Goal: Find specific page/section: Find specific page/section

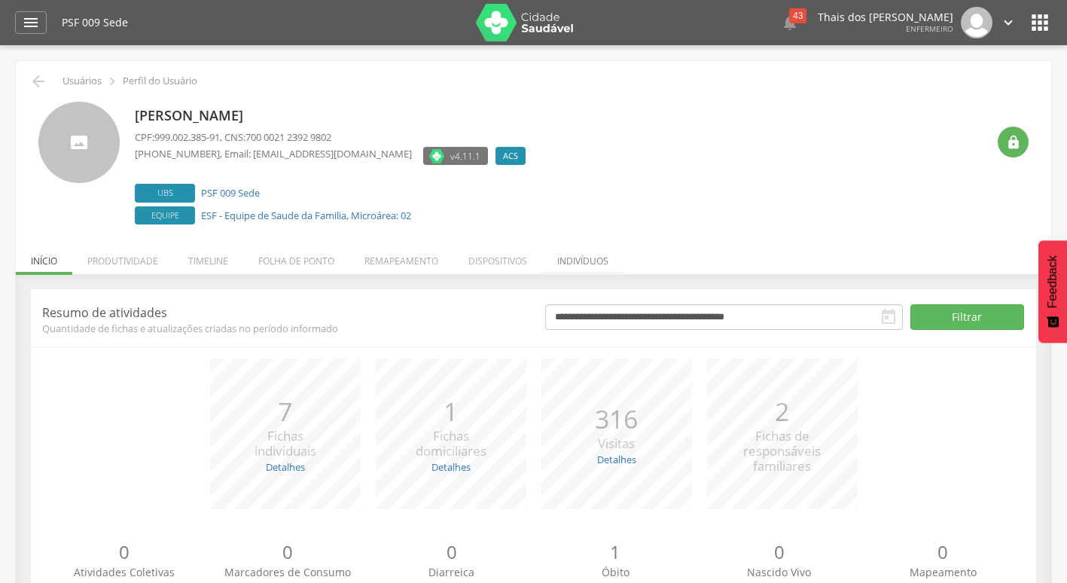
click at [608, 248] on li "Indivíduos" at bounding box center [582, 256] width 81 height 35
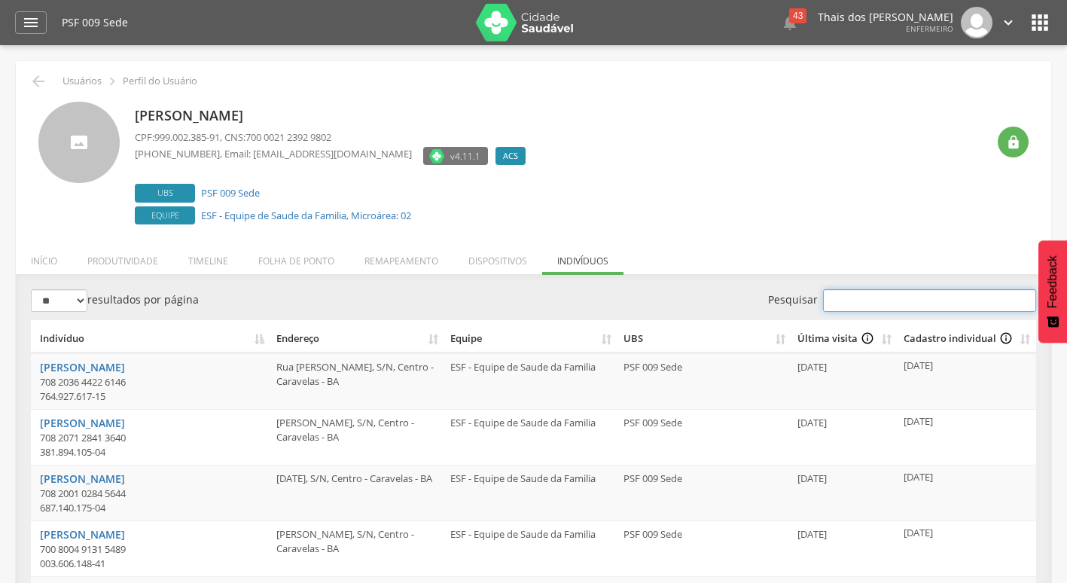
click at [837, 302] on input "Pesquisar" at bounding box center [929, 300] width 213 height 23
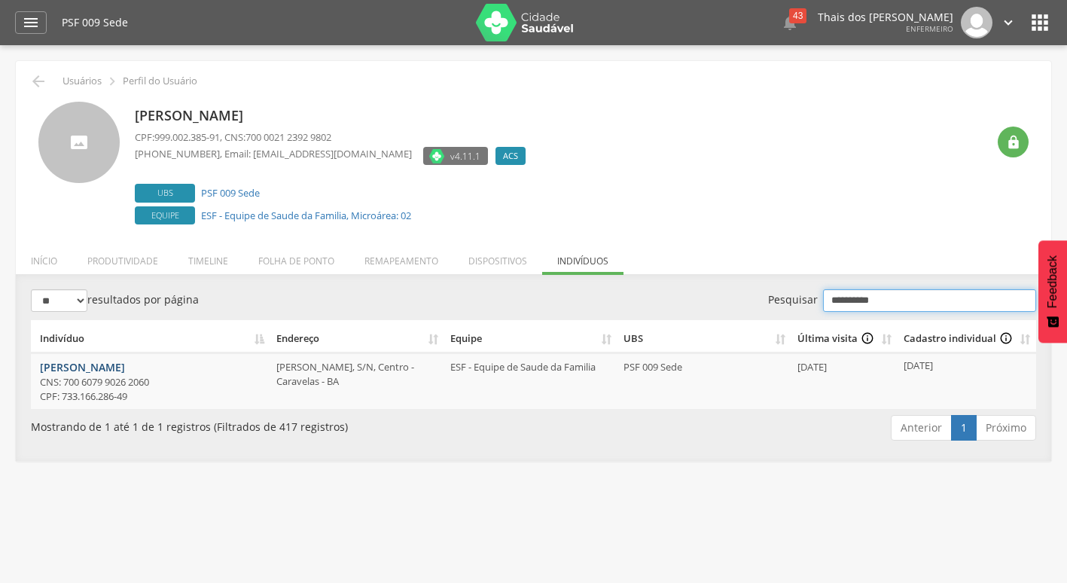
type input "**********"
click at [112, 372] on link "[PERSON_NAME]" at bounding box center [82, 367] width 85 height 14
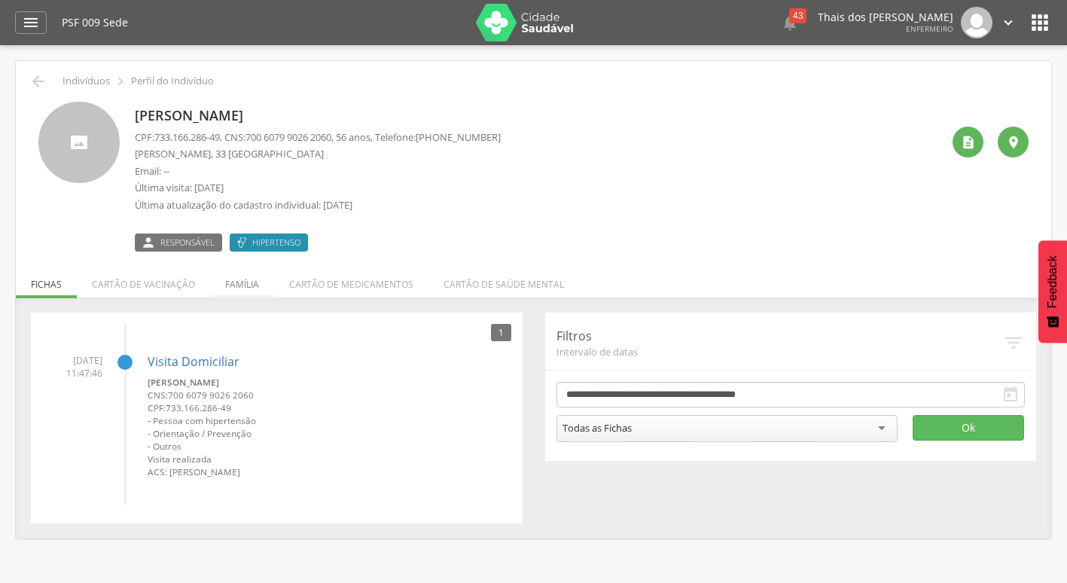
click at [250, 291] on li "Família" at bounding box center [242, 280] width 64 height 35
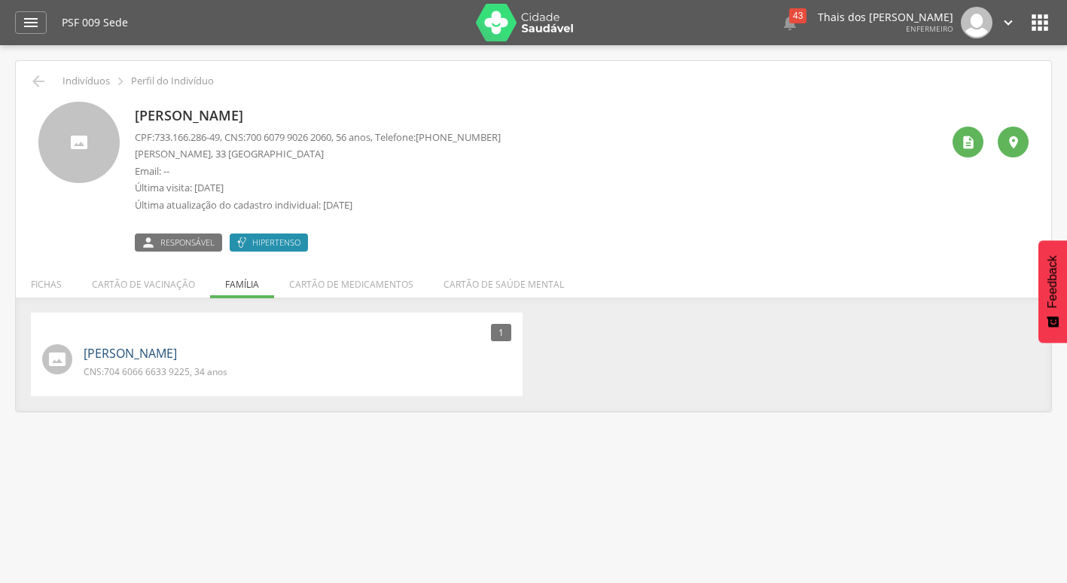
click at [153, 350] on link "Diego Costa Silva" at bounding box center [130, 353] width 93 height 17
